Goal: Transaction & Acquisition: Subscribe to service/newsletter

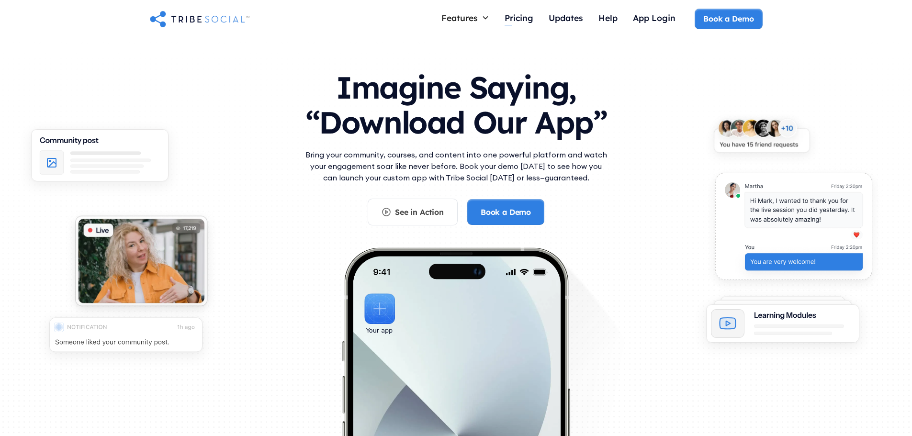
click at [520, 22] on div "Pricing" at bounding box center [519, 17] width 29 height 11
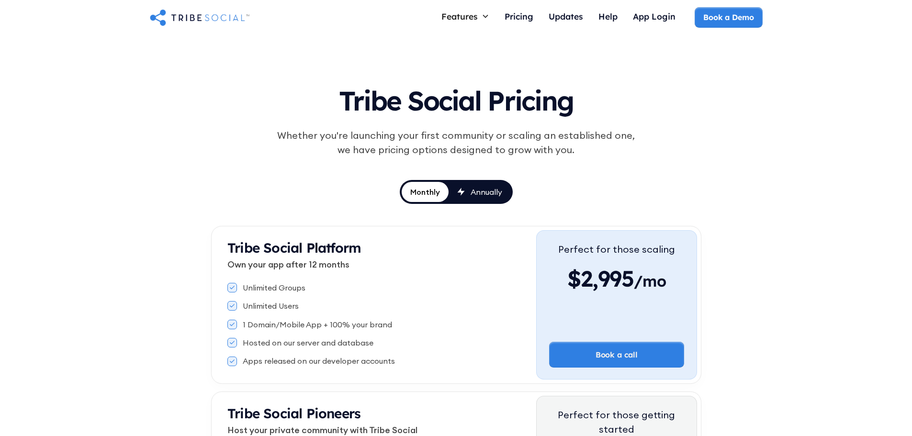
scroll to position [96, 0]
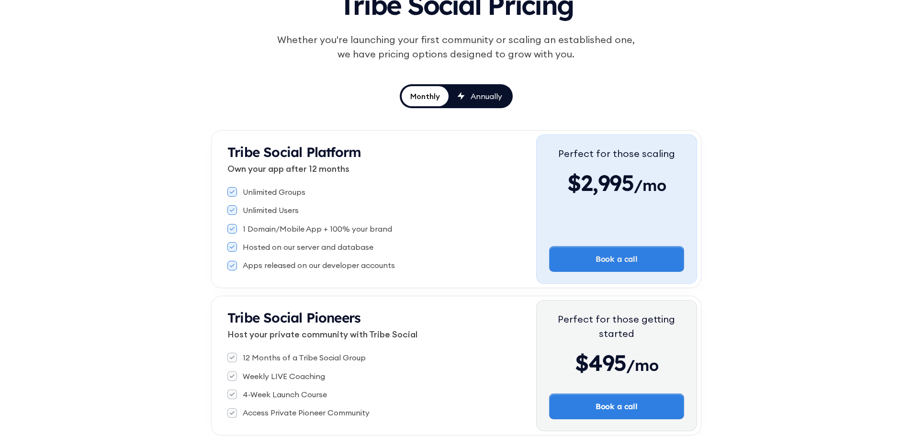
click at [486, 98] on div "Annually" at bounding box center [487, 96] width 32 height 11
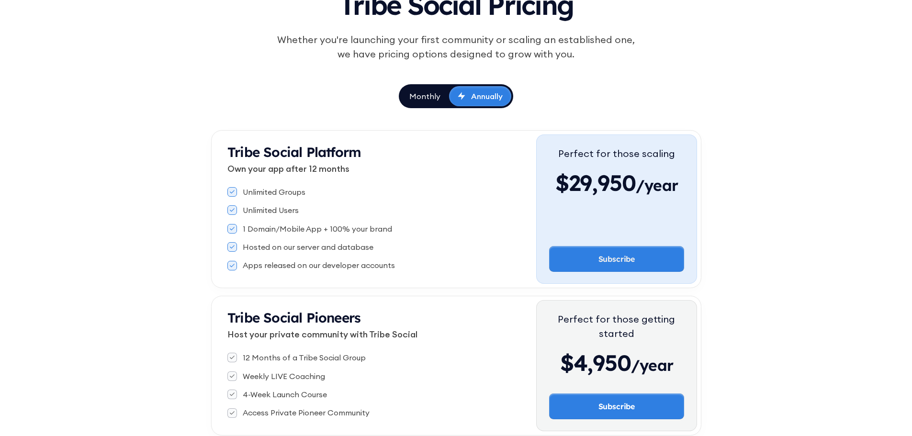
click at [419, 99] on div "Monthly" at bounding box center [424, 96] width 31 height 11
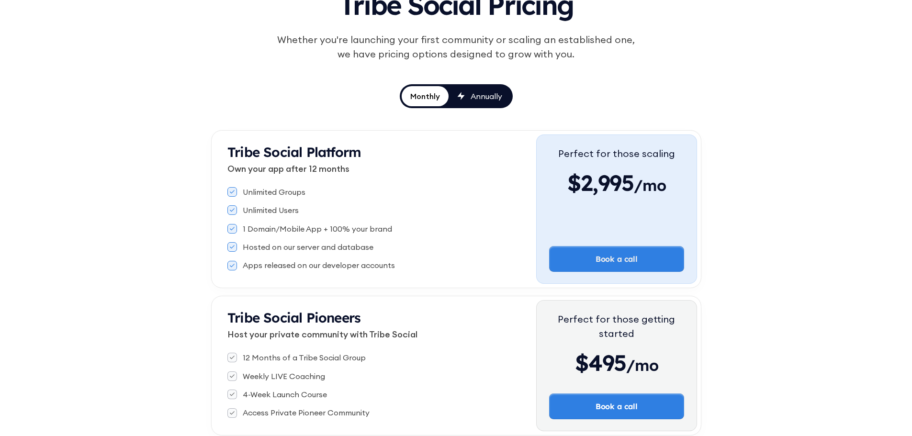
click at [485, 96] on div "Annually" at bounding box center [487, 96] width 32 height 11
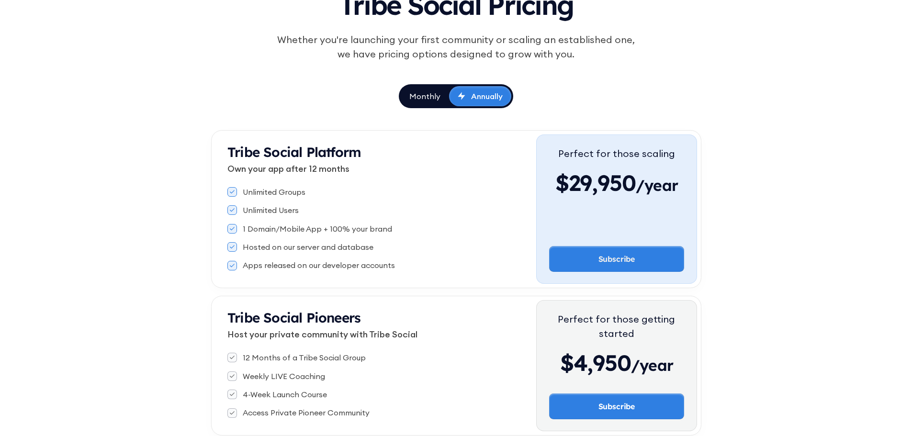
click at [428, 98] on div "Monthly" at bounding box center [424, 96] width 31 height 11
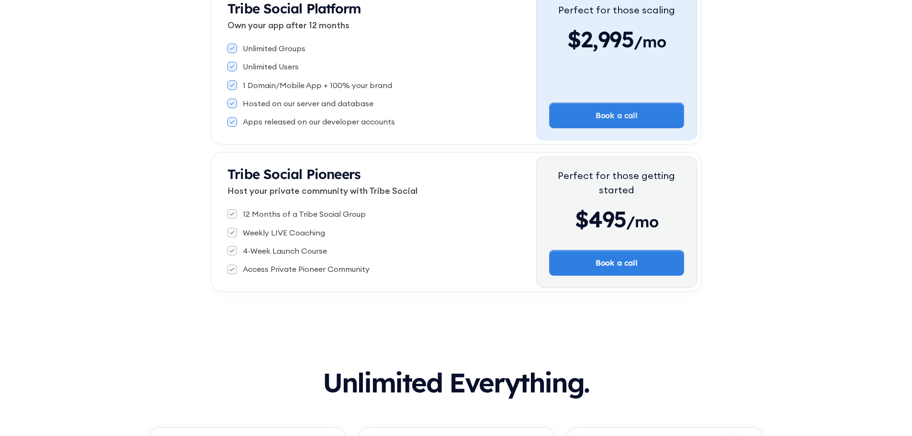
scroll to position [431, 0]
